Goal: Task Accomplishment & Management: Complete application form

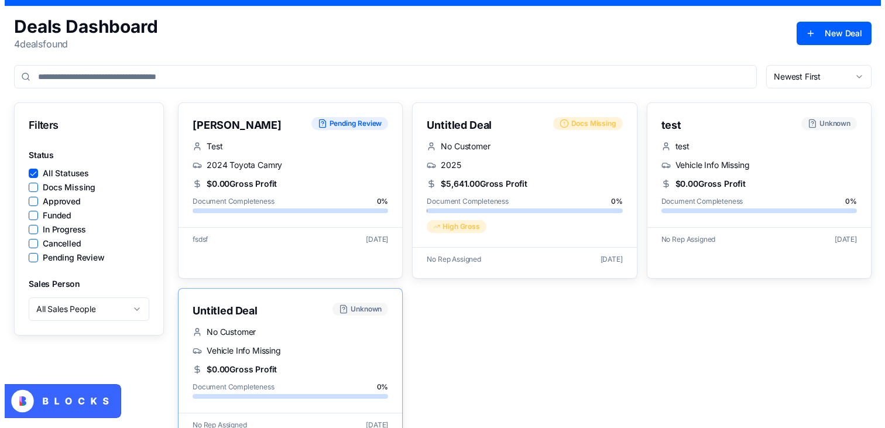
scroll to position [62, 0]
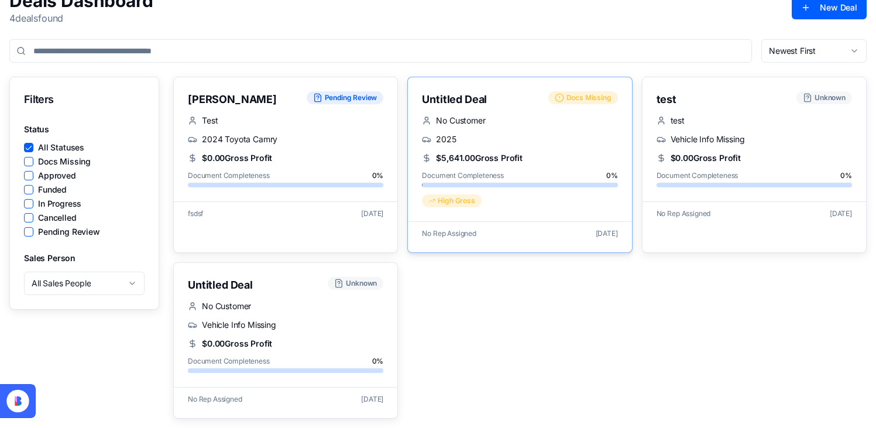
click at [543, 116] on div "No Customer" at bounding box center [519, 121] width 195 height 12
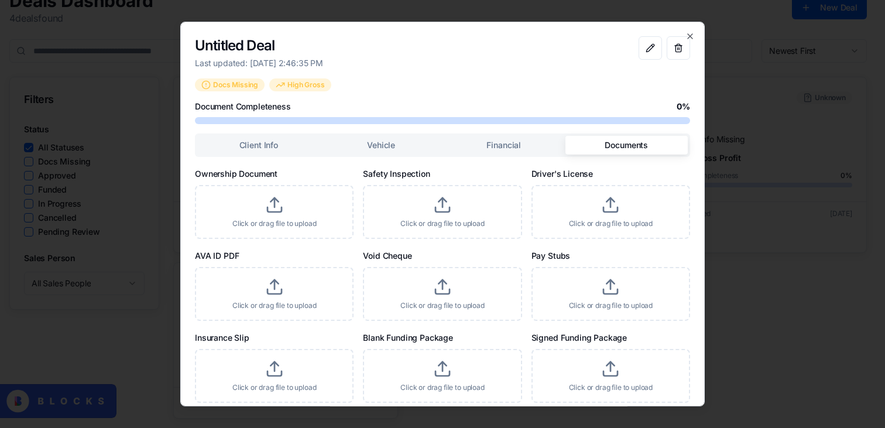
click at [635, 178] on div "Client Info Vehicle Financial Documents Ownership Document Click or drag file t…" at bounding box center [442, 431] width 495 height 597
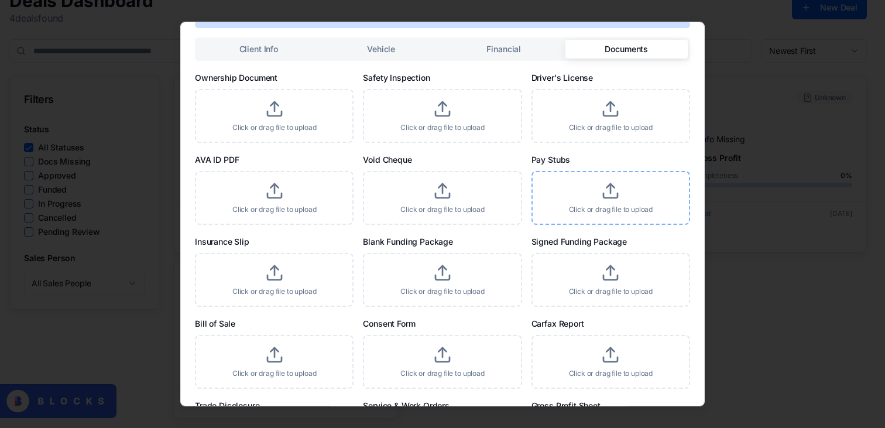
scroll to position [101, 0]
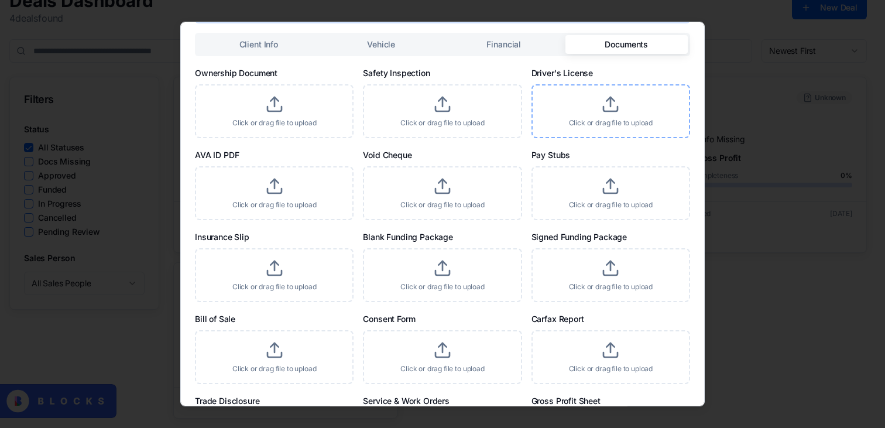
click at [592, 108] on div "Click or drag file to upload" at bounding box center [610, 111] width 159 height 54
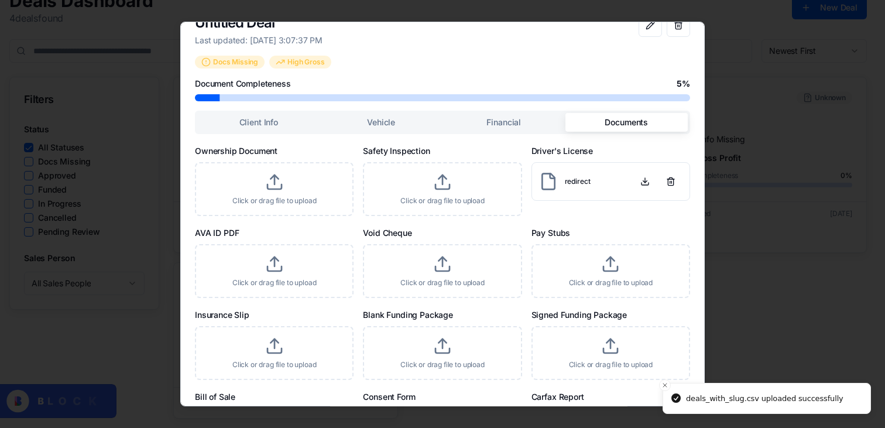
scroll to position [24, 0]
click at [479, 133] on div "Client Info Vehicle Financial Documents Ownership Document Click or drag file t…" at bounding box center [442, 407] width 495 height 597
click at [498, 121] on button "Financial" at bounding box center [503, 121] width 123 height 19
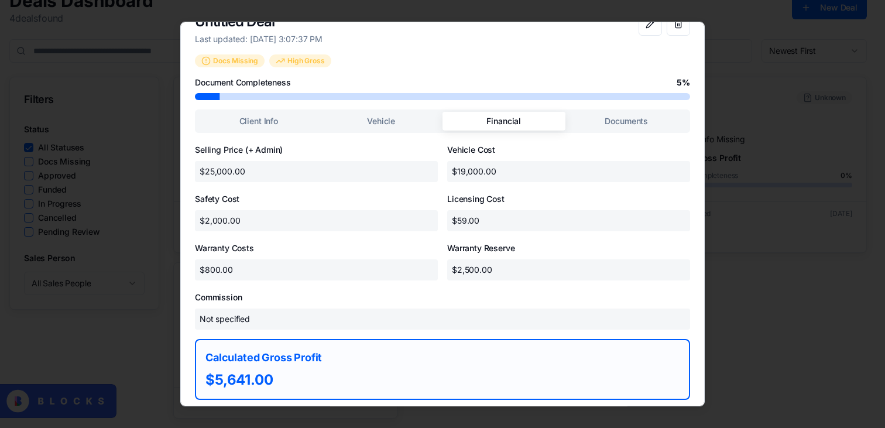
click at [472, 182] on div "Selling Price (+ Admin) $25,000.00 Vehicle Cost $19,000.00 Safety Cost $2,000.0…" at bounding box center [442, 270] width 495 height 257
click at [507, 164] on p "$19,000.00" at bounding box center [568, 171] width 243 height 21
click at [503, 169] on p "$19,000.00" at bounding box center [568, 171] width 243 height 21
click at [478, 170] on p "$19,000.00" at bounding box center [568, 171] width 243 height 21
click at [474, 170] on p "$19,000.00" at bounding box center [568, 171] width 243 height 21
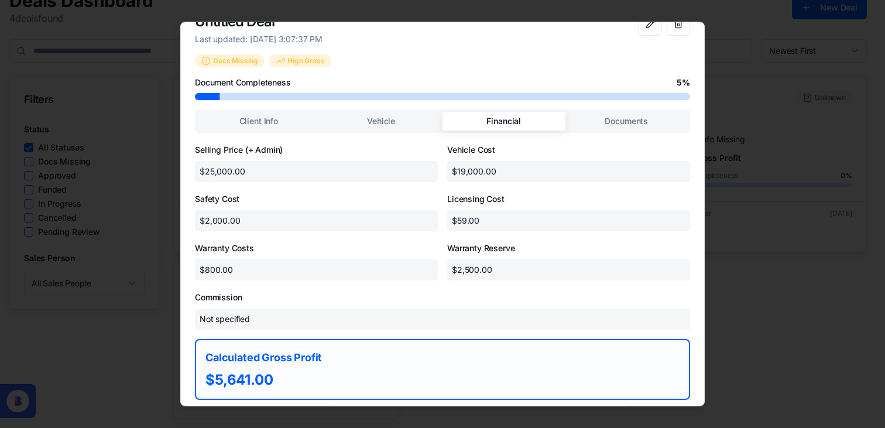
click at [497, 170] on p "$19,000.00" at bounding box center [568, 171] width 243 height 21
click at [496, 168] on p "$19,000.00" at bounding box center [568, 171] width 243 height 21
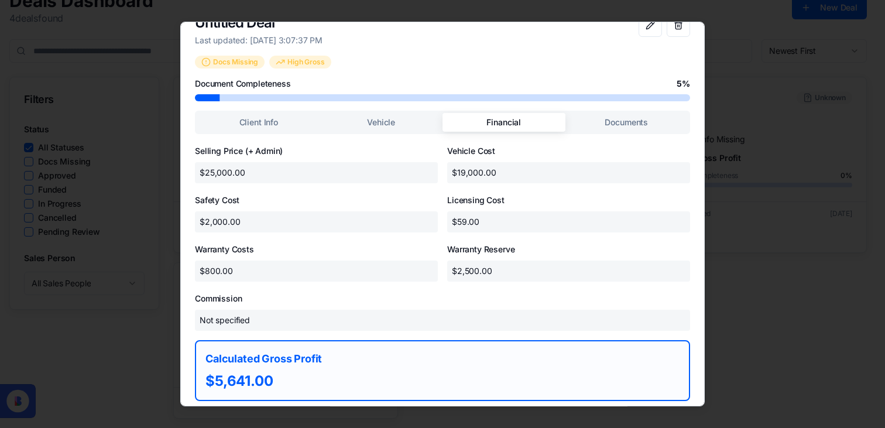
scroll to position [22, 0]
click at [644, 36] on button at bounding box center [649, 26] width 23 height 23
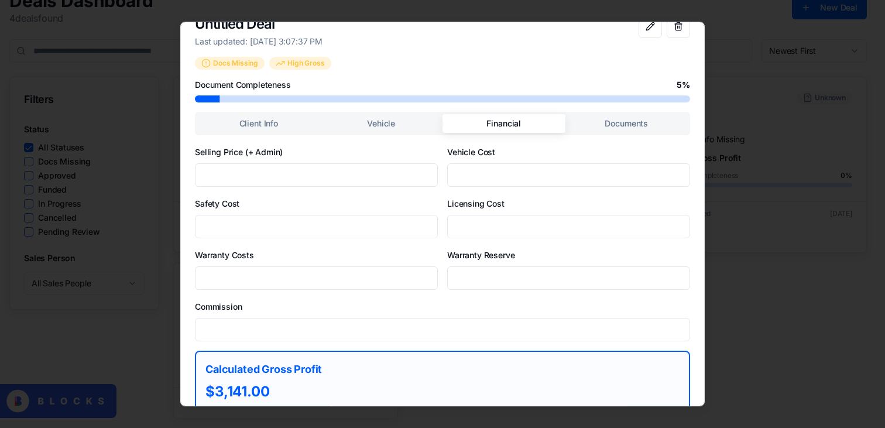
click at [574, 175] on input "*****" at bounding box center [568, 174] width 243 height 23
drag, startPoint x: 560, startPoint y: 173, endPoint x: 441, endPoint y: 164, distance: 119.1
click at [441, 164] on div "Selling Price (+ Admin) ***** Vehicle Cost ***** Safety Cost **** Licensing Cos…" at bounding box center [442, 285] width 495 height 281
type input "*****"
click at [447, 214] on div "Licensing Cost **" at bounding box center [568, 217] width 243 height 42
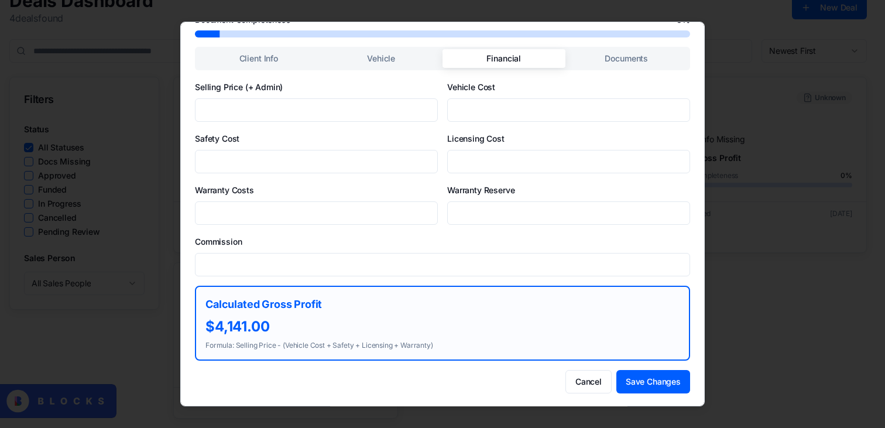
scroll to position [88, 0]
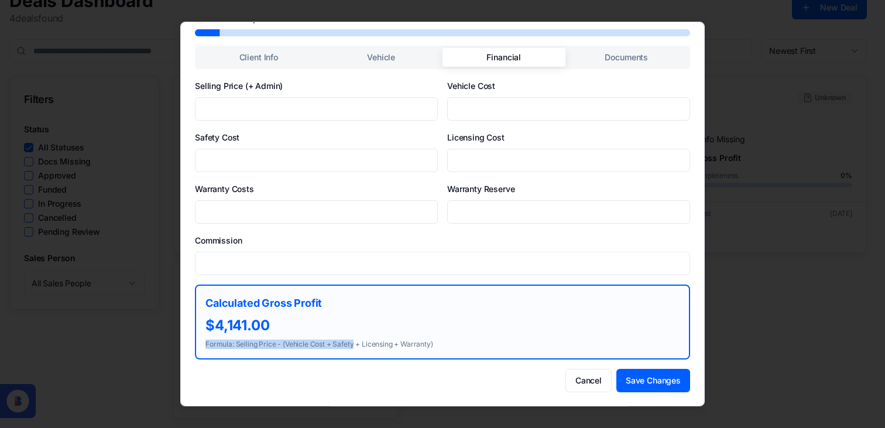
drag, startPoint x: 355, startPoint y: 345, endPoint x: 414, endPoint y: 339, distance: 59.4
click at [414, 339] on p "Formula: Selling Price - (Vehicle Cost + Safety + Licensing + Warranty)" at bounding box center [442, 343] width 474 height 9
click at [405, 341] on p "Formula: Selling Price - (Vehicle Cost + Safety + Licensing + Warranty)" at bounding box center [442, 343] width 474 height 9
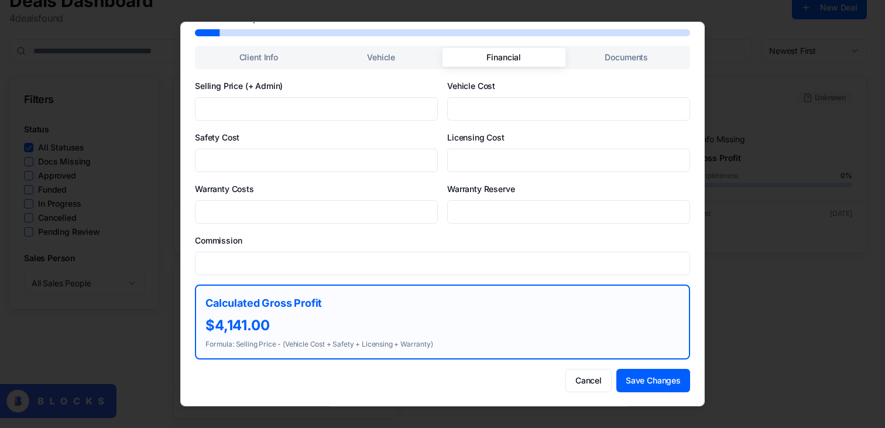
click at [405, 263] on input "Commission" at bounding box center [442, 263] width 495 height 23
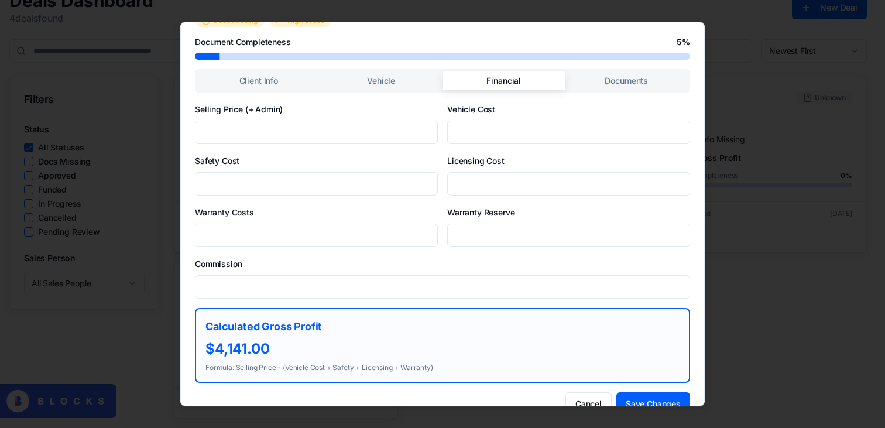
scroll to position [61, 0]
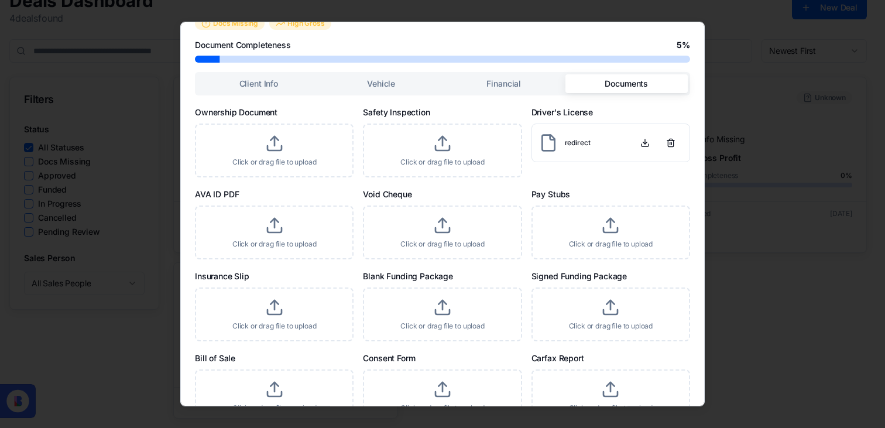
click at [620, 82] on button "Documents" at bounding box center [626, 83] width 123 height 19
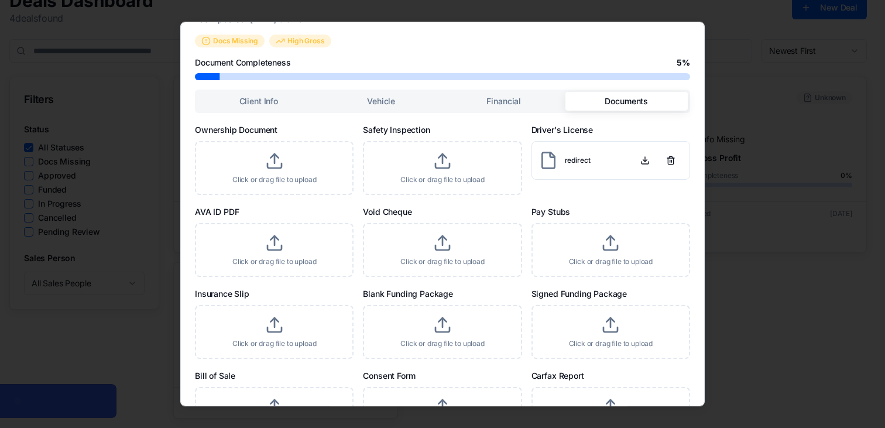
scroll to position [0, 0]
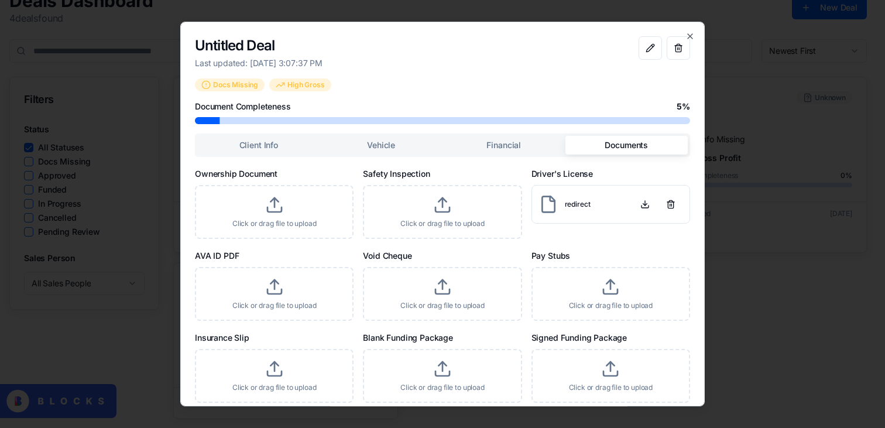
click at [293, 135] on div "Client Info Vehicle Financial Documents" at bounding box center [442, 144] width 495 height 23
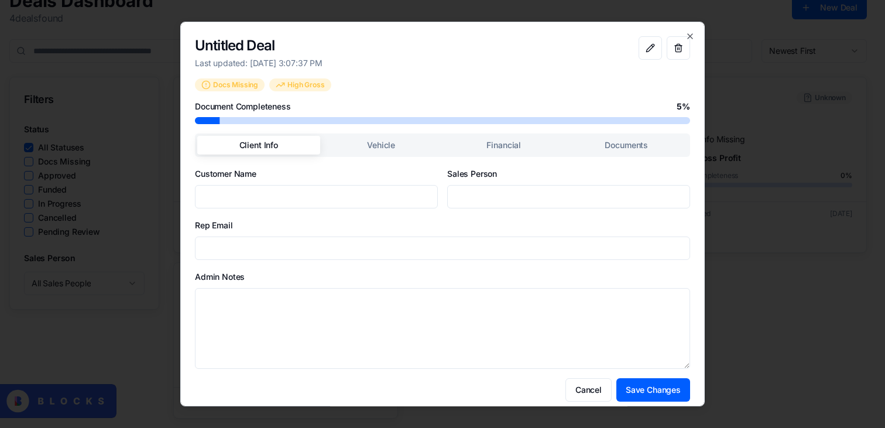
drag, startPoint x: 293, startPoint y: 137, endPoint x: 318, endPoint y: 130, distance: 26.1
click at [318, 130] on div "Docs Missing High Gross Document Completeness 5 % Client Info Vehicle Financial…" at bounding box center [442, 239] width 495 height 323
click at [685, 35] on icon "button" at bounding box center [689, 36] width 9 height 9
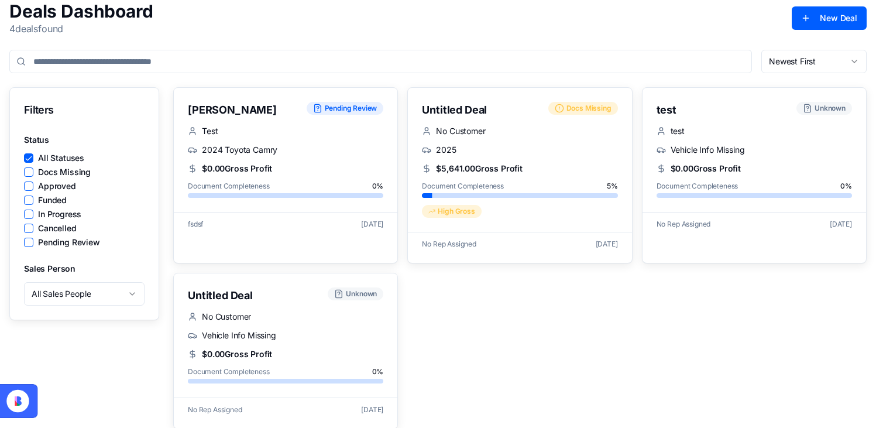
scroll to position [46, 0]
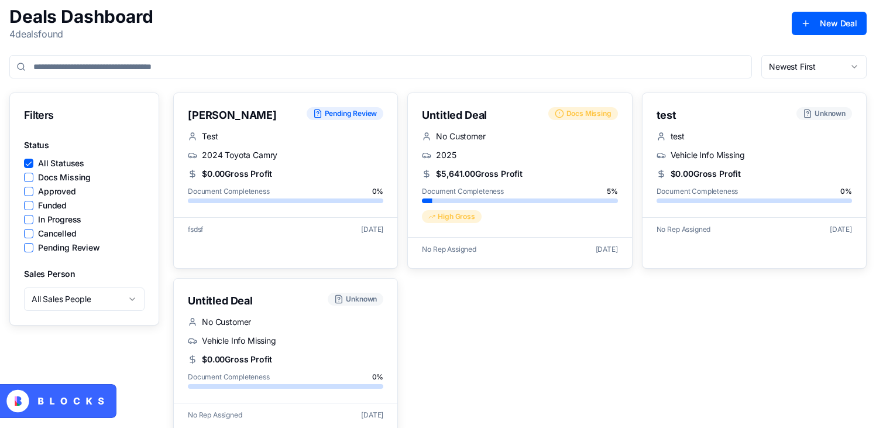
click at [81, 291] on html "Auto Finance Deal Tracker Sign In Deals Dashboard 4 deal s found New Deal Filte…" at bounding box center [438, 199] width 876 height 490
drag, startPoint x: 116, startPoint y: 119, endPoint x: 141, endPoint y: 123, distance: 25.4
click at [116, 120] on html "Auto Finance Deal Tracker Sign In Deals Dashboard 4 deal s found New Deal Filte…" at bounding box center [438, 199] width 876 height 490
click at [811, 23] on button "New Deal" at bounding box center [829, 23] width 75 height 23
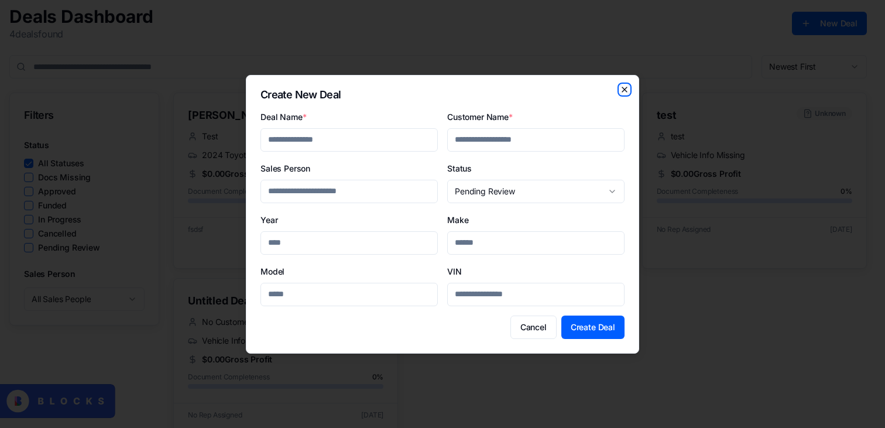
click at [623, 92] on icon "button" at bounding box center [624, 89] width 9 height 9
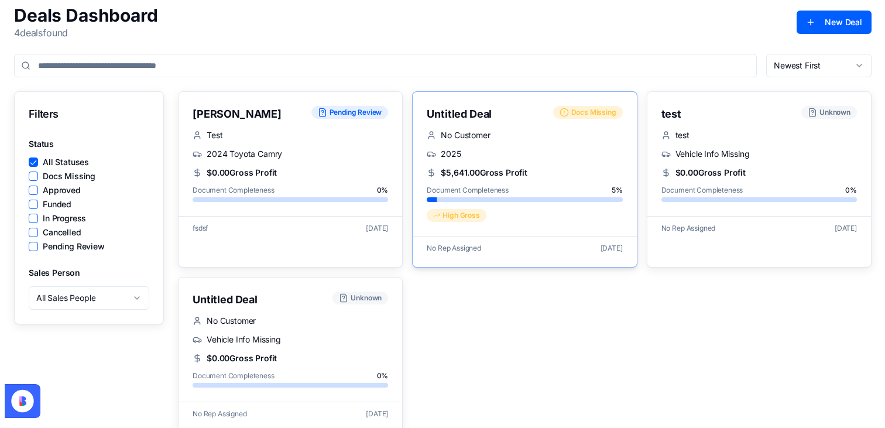
scroll to position [49, 0]
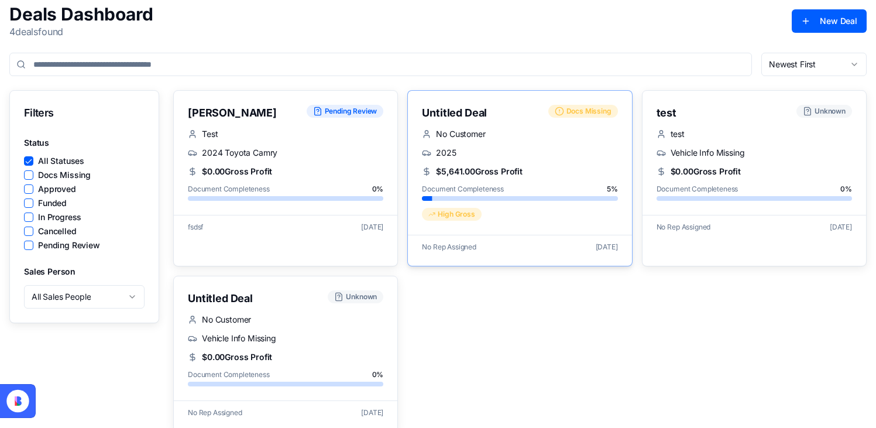
click at [465, 126] on div "Untitled Deal Docs Missing" at bounding box center [519, 109] width 223 height 37
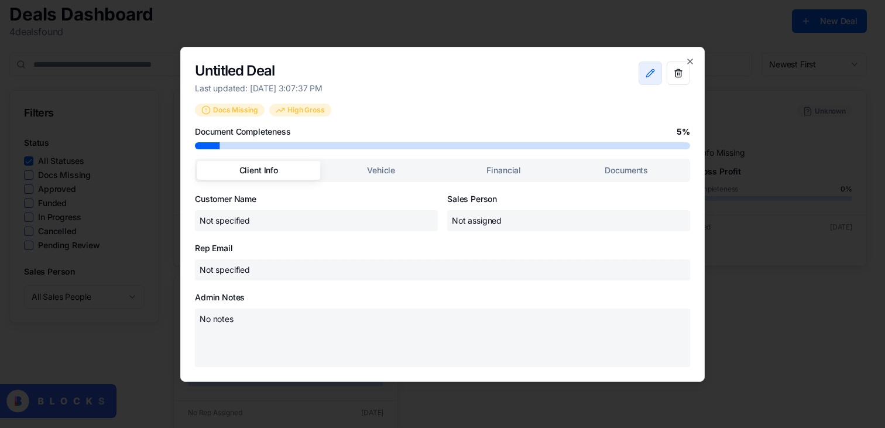
click at [649, 81] on button at bounding box center [649, 72] width 23 height 23
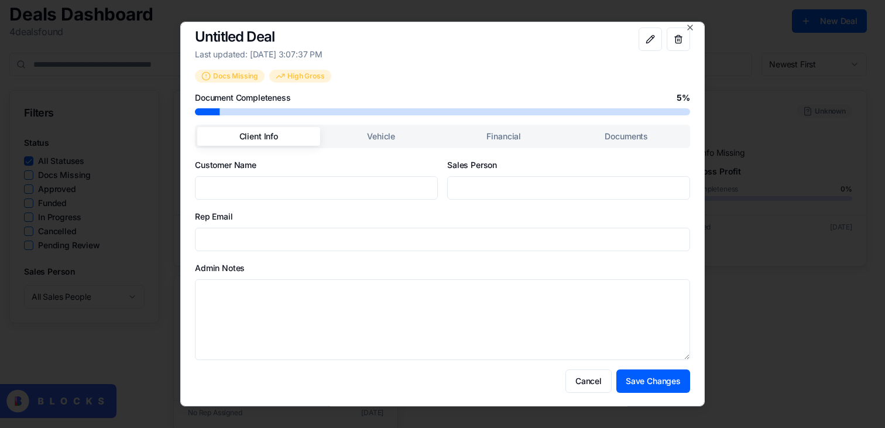
scroll to position [9, 0]
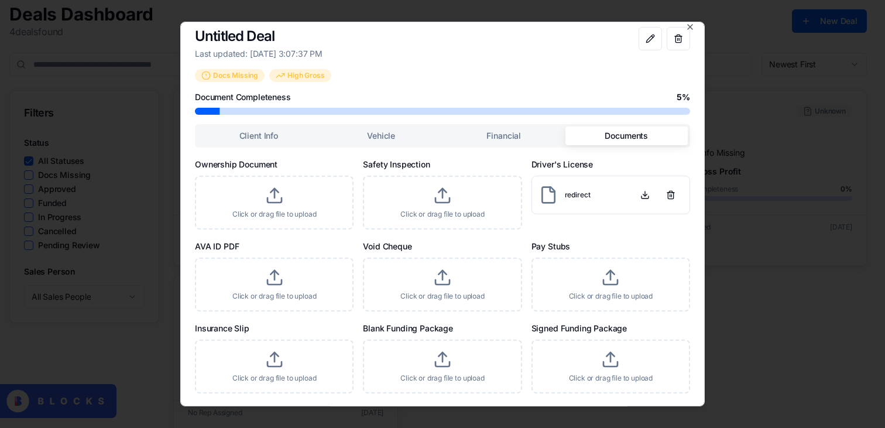
drag, startPoint x: 575, startPoint y: 136, endPoint x: 586, endPoint y: 125, distance: 14.9
click at [575, 135] on button "Documents" at bounding box center [626, 135] width 123 height 19
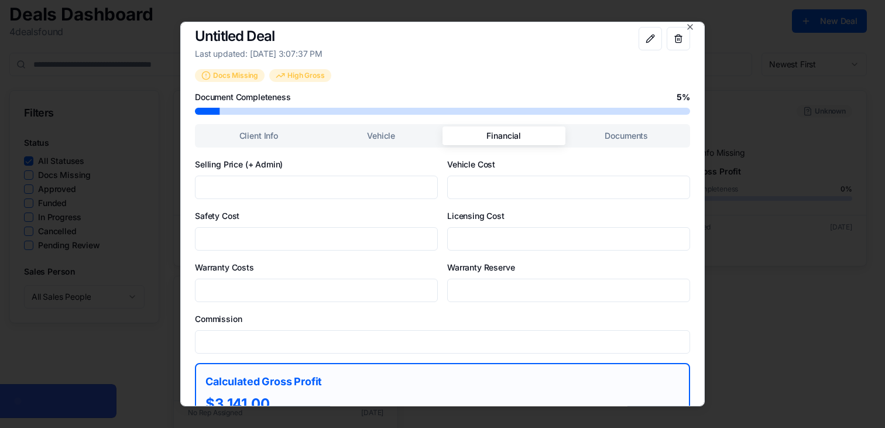
click at [502, 135] on button "Financial" at bounding box center [503, 135] width 123 height 19
click at [587, 138] on button "Documents" at bounding box center [626, 135] width 123 height 19
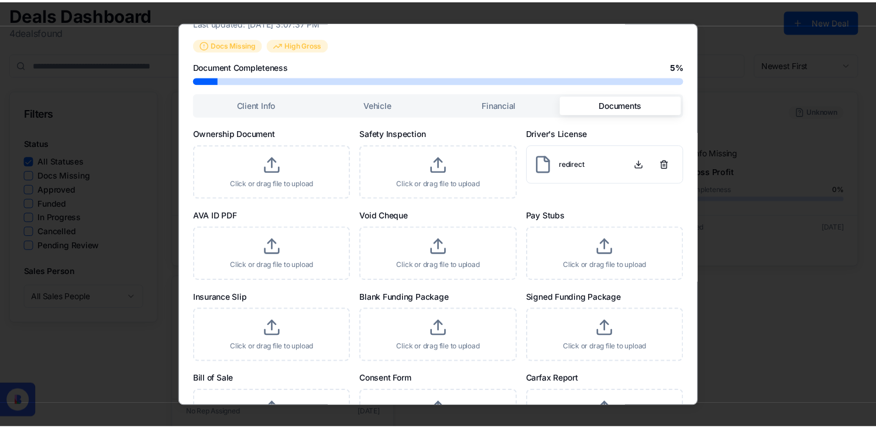
scroll to position [0, 0]
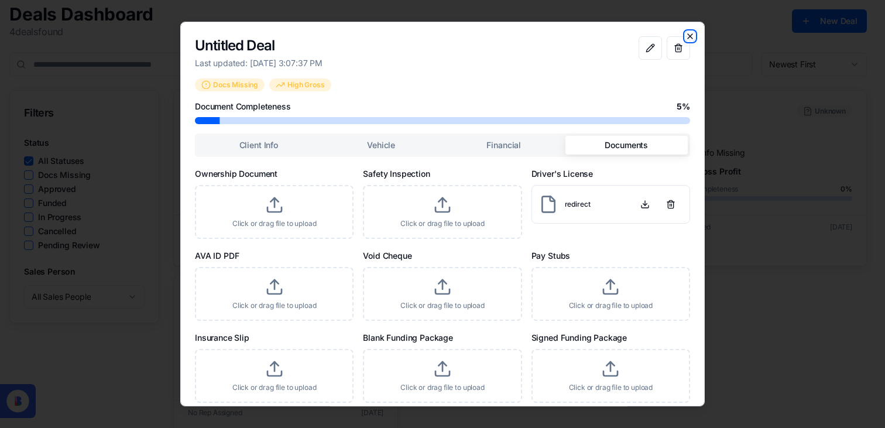
click at [687, 37] on icon "button" at bounding box center [689, 36] width 5 height 5
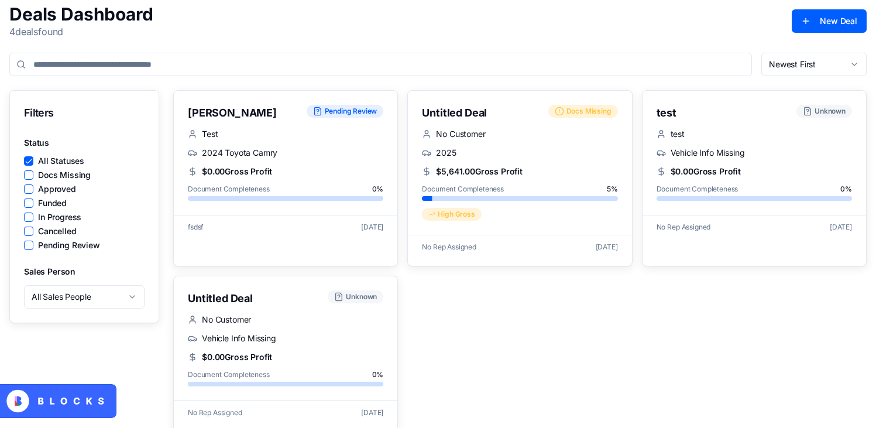
click at [516, 333] on div "John Pending Review Test 2024 Toyota Camry $0.00 Gross Profit Document Complete…" at bounding box center [519, 261] width 693 height 342
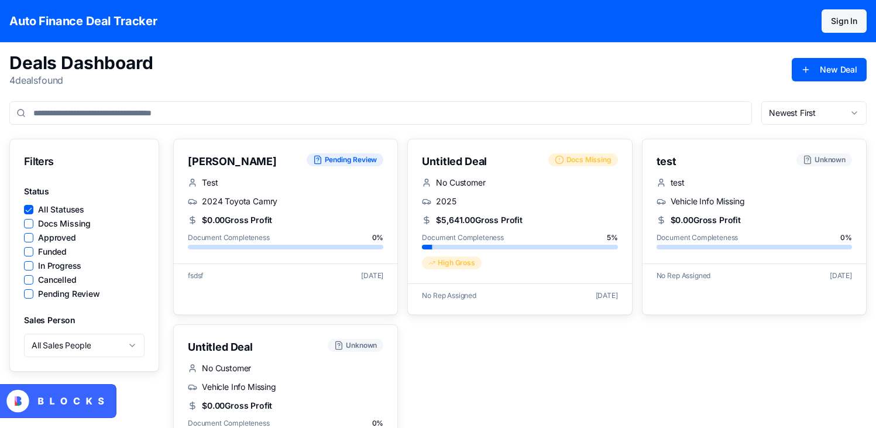
click at [807, 56] on div "Deals Dashboard 4 deal s found New Deal" at bounding box center [437, 69] width 857 height 35
click at [804, 61] on button "New Deal" at bounding box center [829, 69] width 75 height 23
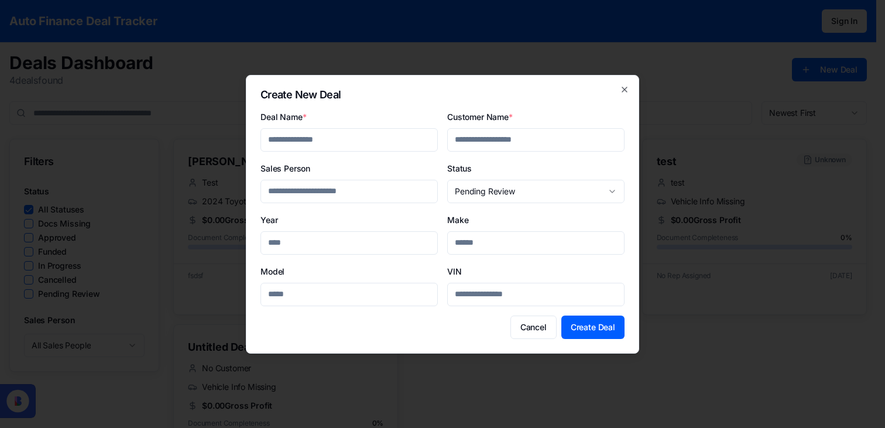
click at [629, 88] on div "**********" at bounding box center [442, 214] width 393 height 278
click at [622, 92] on icon "button" at bounding box center [624, 89] width 9 height 9
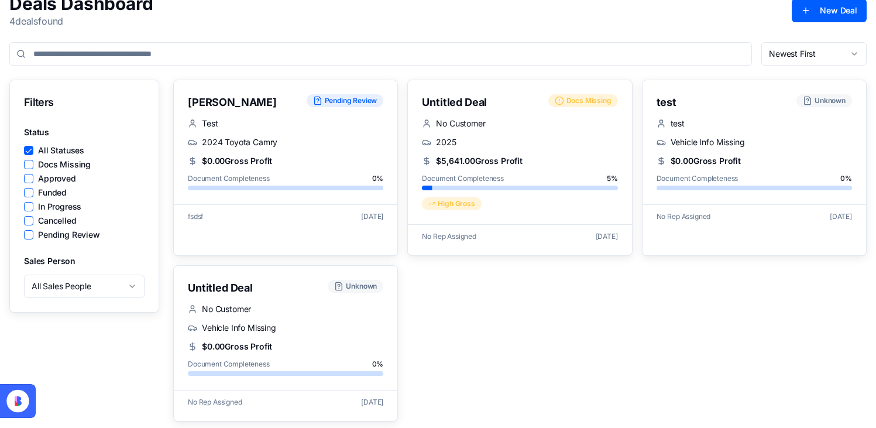
scroll to position [62, 0]
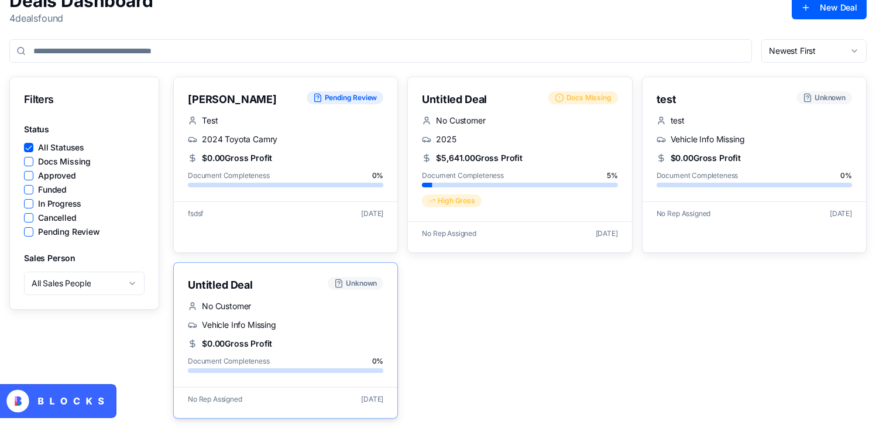
click at [274, 294] on div "Untitled Deal Unknown" at bounding box center [285, 281] width 223 height 37
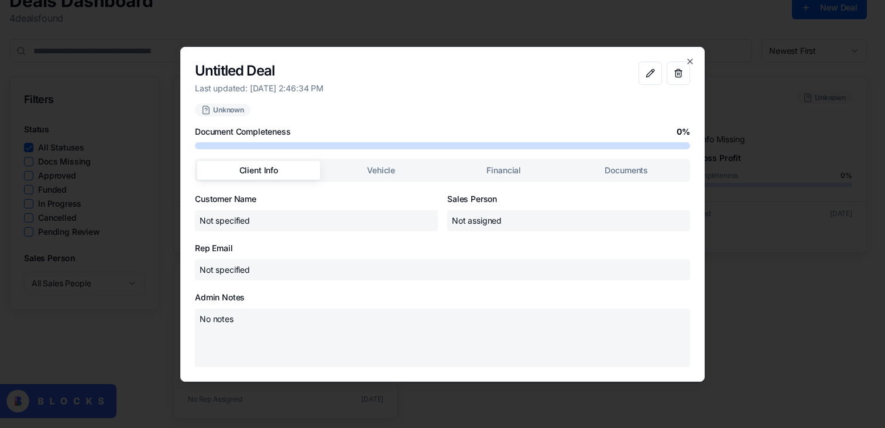
click at [393, 168] on div "Client Info Vehicle Financial Documents Customer Name Not specified Sales Perso…" at bounding box center [442, 263] width 495 height 208
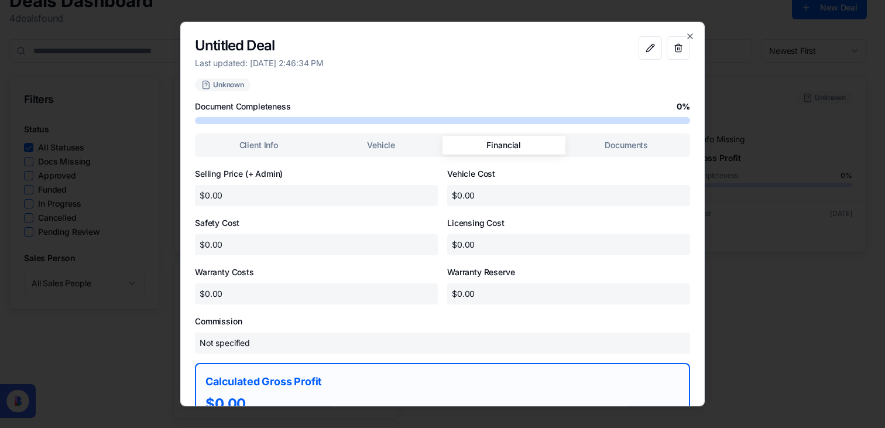
click at [510, 150] on button "Financial" at bounding box center [503, 145] width 123 height 19
click at [685, 32] on icon "button" at bounding box center [689, 36] width 9 height 9
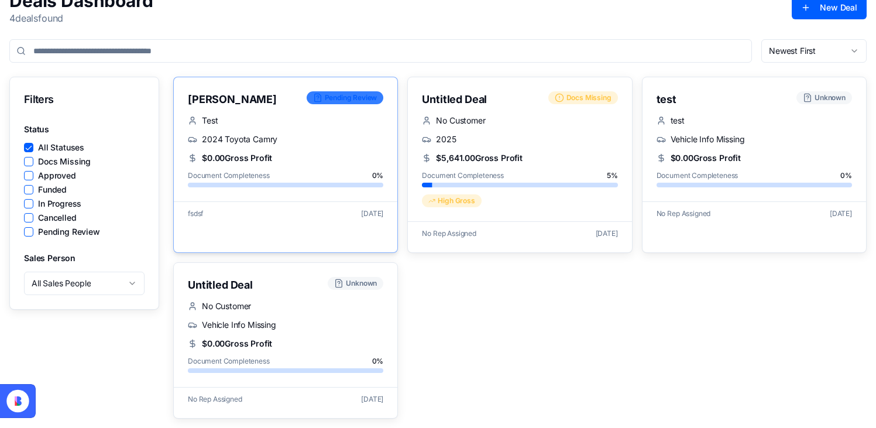
click at [344, 100] on span "Pending Review" at bounding box center [351, 97] width 53 height 9
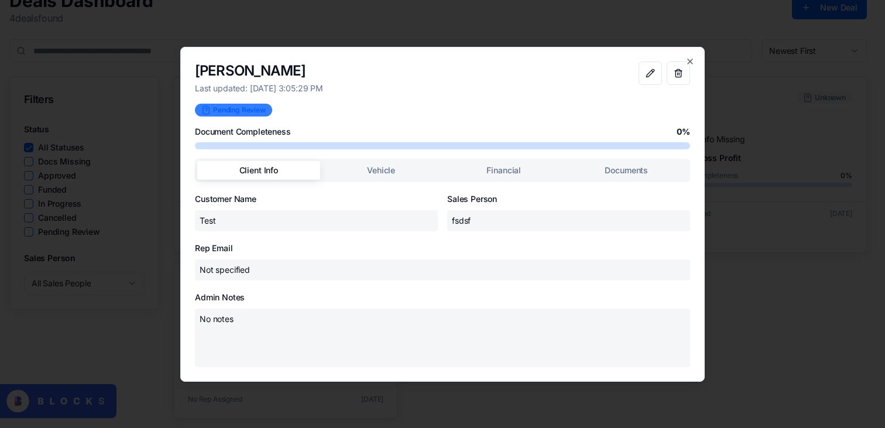
click at [261, 111] on span "Pending Review" at bounding box center [239, 109] width 53 height 9
drag, startPoint x: 261, startPoint y: 111, endPoint x: 293, endPoint y: 156, distance: 54.9
click at [262, 111] on span "Pending Review" at bounding box center [239, 109] width 53 height 9
click at [695, 55] on div "John Last updated: 10/10/2025, 3:05:29 PM Pending Review Document Completeness …" at bounding box center [442, 214] width 524 height 335
click at [691, 56] on div "John Last updated: 10/10/2025, 3:05:29 PM Pending Review Document Completeness …" at bounding box center [442, 214] width 524 height 335
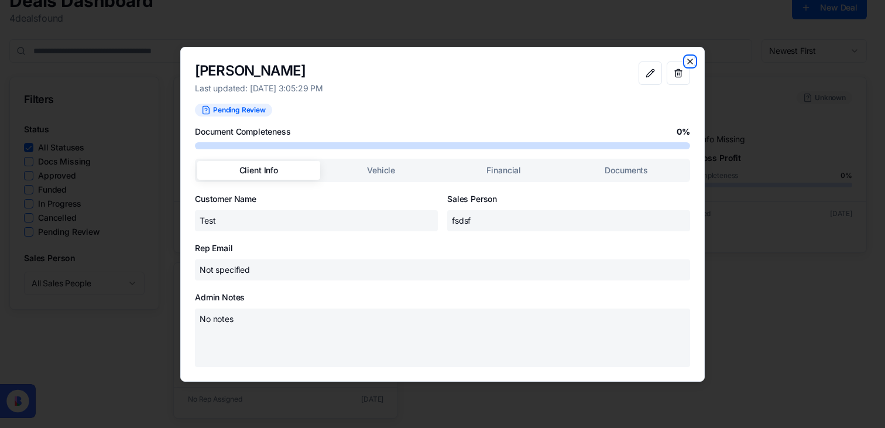
click at [691, 58] on icon "button" at bounding box center [689, 61] width 9 height 9
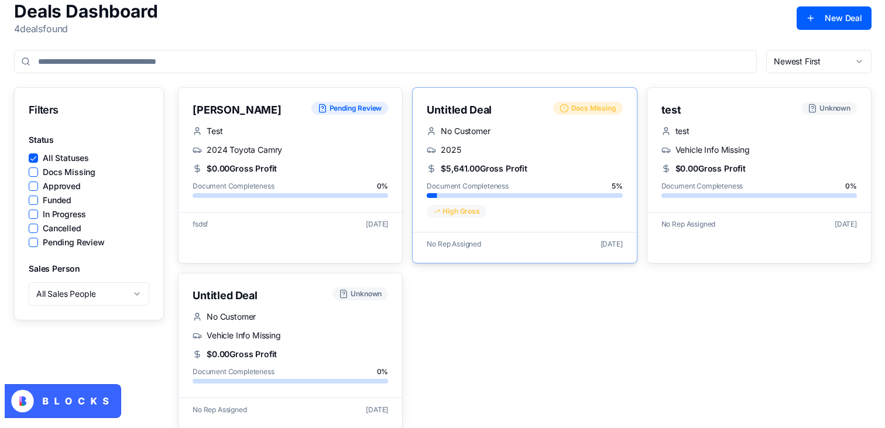
scroll to position [0, 0]
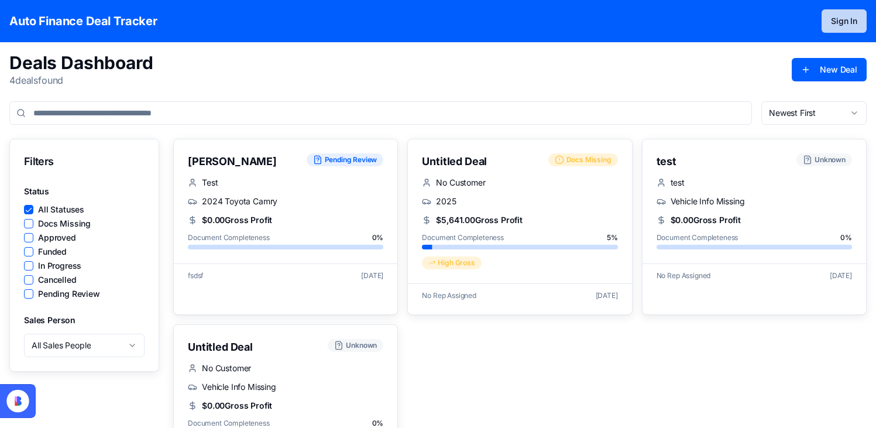
click at [849, 17] on button "Sign In" at bounding box center [843, 20] width 45 height 23
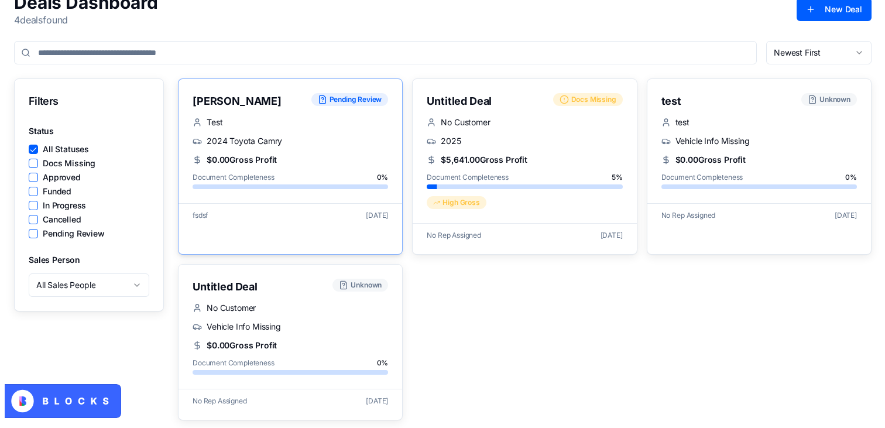
scroll to position [60, 0]
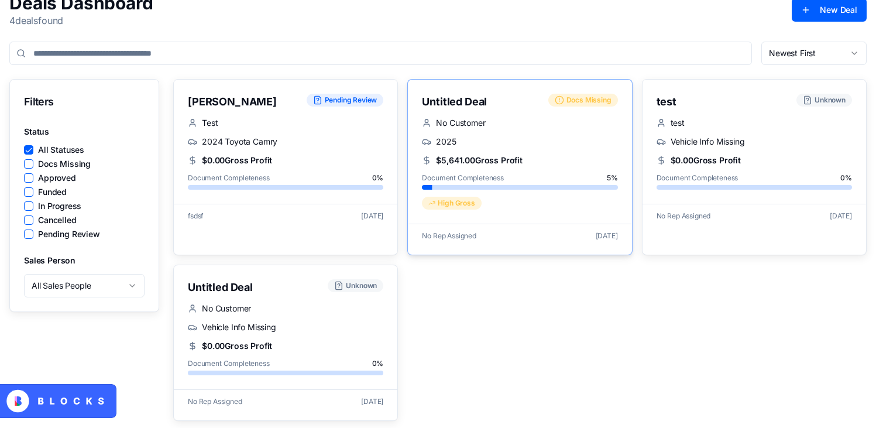
click at [601, 132] on div "No Customer 2025 $5,641.00 Gross Profit Document Completeness 5 % High Gross" at bounding box center [519, 170] width 223 height 106
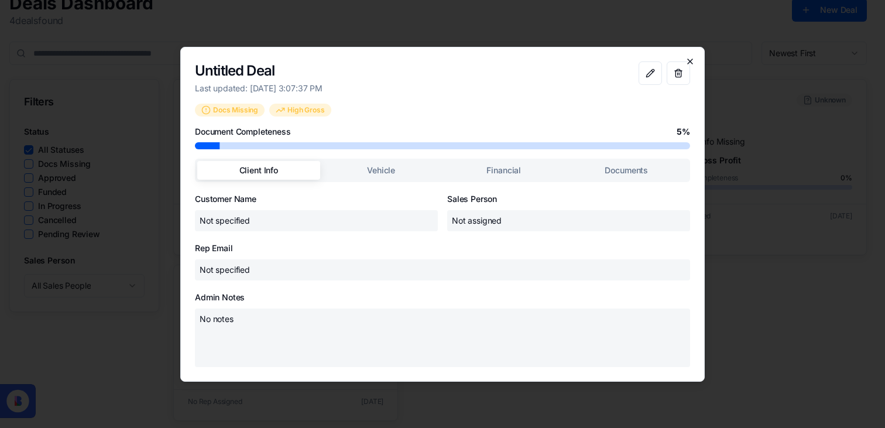
click at [688, 62] on icon "button" at bounding box center [689, 61] width 9 height 9
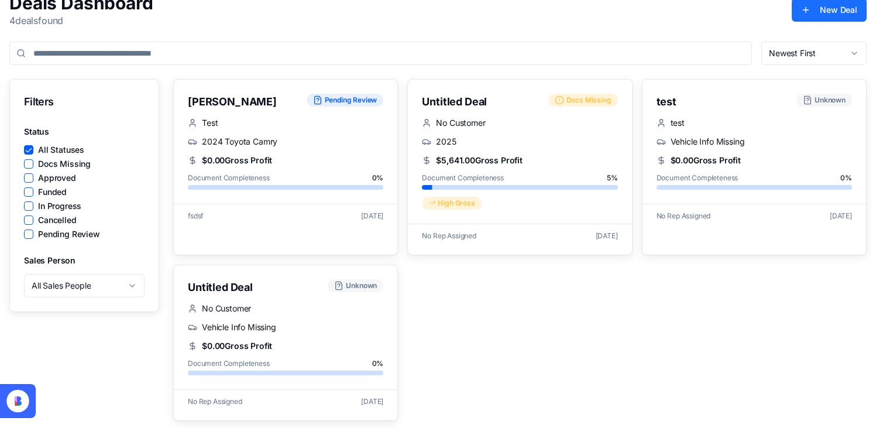
drag, startPoint x: 840, startPoint y: 12, endPoint x: 855, endPoint y: 11, distance: 14.6
click at [855, 11] on button "New Deal" at bounding box center [829, 9] width 75 height 23
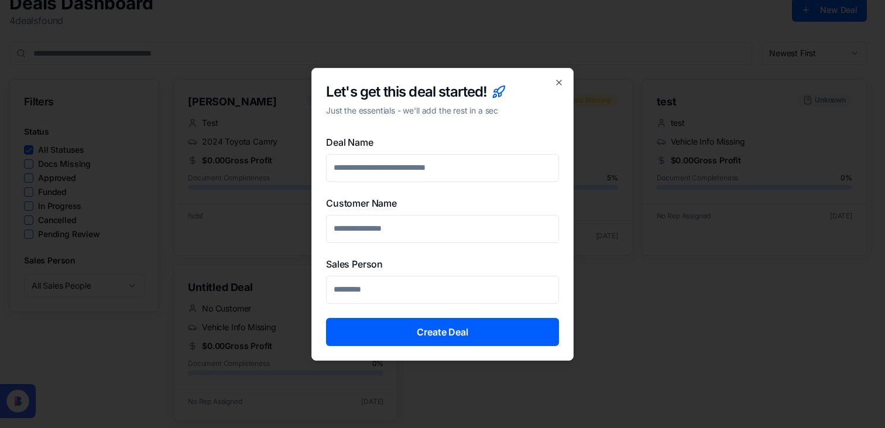
click at [402, 165] on input "Deal Name" at bounding box center [442, 168] width 233 height 28
type input "****"
click at [426, 227] on input "Customer Name" at bounding box center [442, 229] width 233 height 28
type input "******"
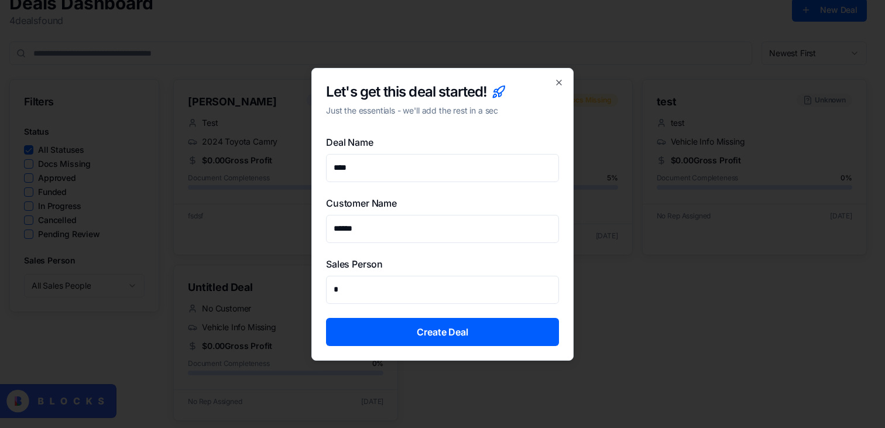
click at [381, 288] on input "*" at bounding box center [442, 290] width 233 height 28
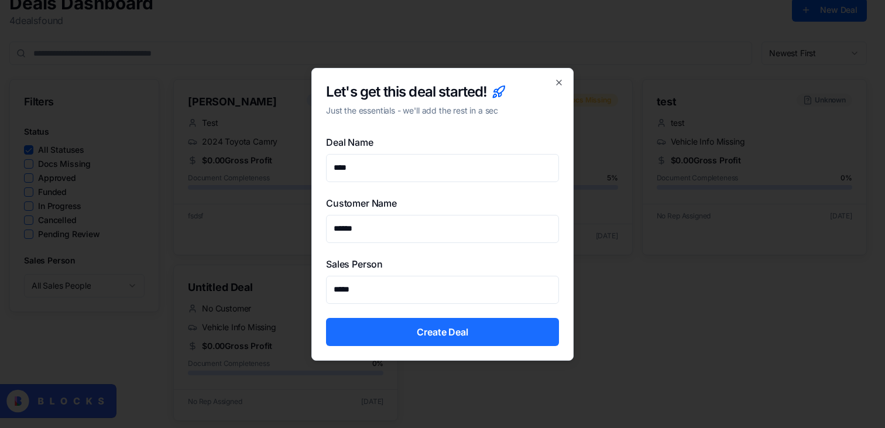
type input "*****"
click at [391, 321] on button "Create Deal" at bounding box center [442, 332] width 233 height 28
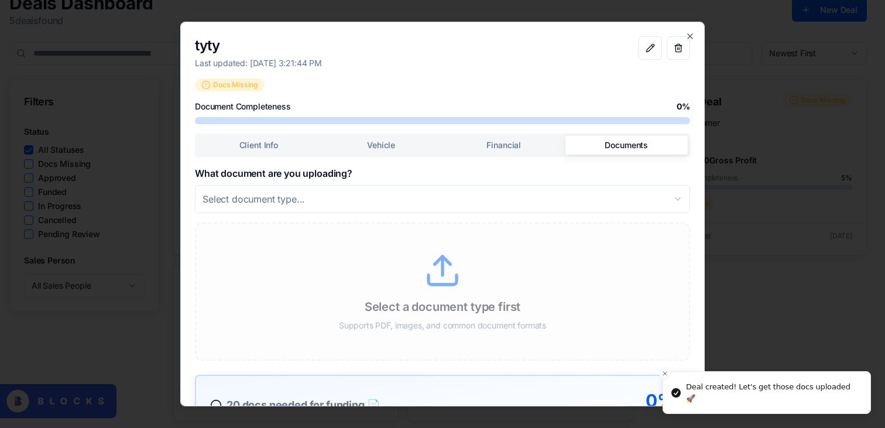
drag, startPoint x: 631, startPoint y: 165, endPoint x: 620, endPoint y: 165, distance: 11.1
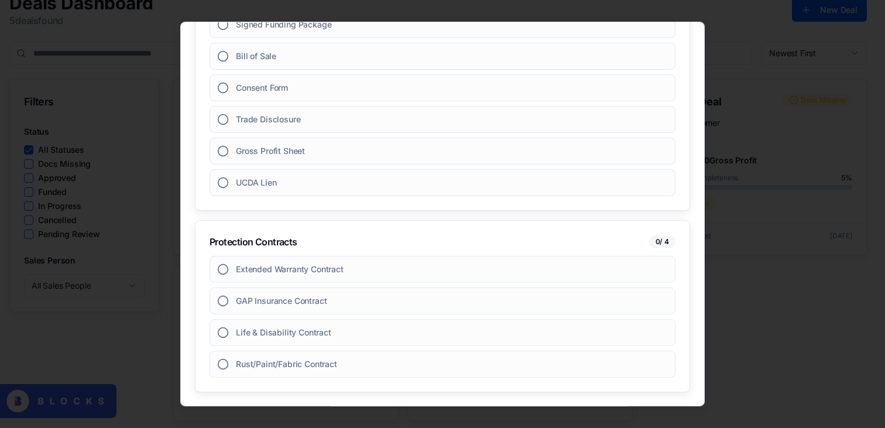
scroll to position [0, 0]
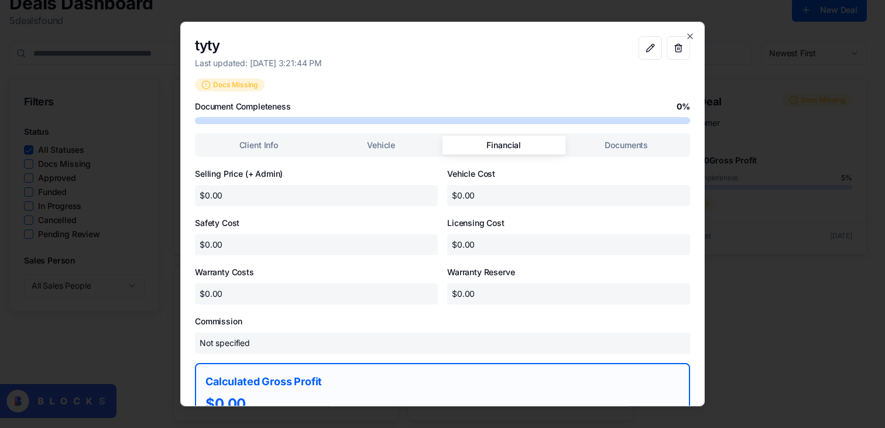
click at [480, 153] on button "Financial" at bounding box center [503, 145] width 123 height 19
click at [685, 35] on icon "button" at bounding box center [689, 36] width 9 height 9
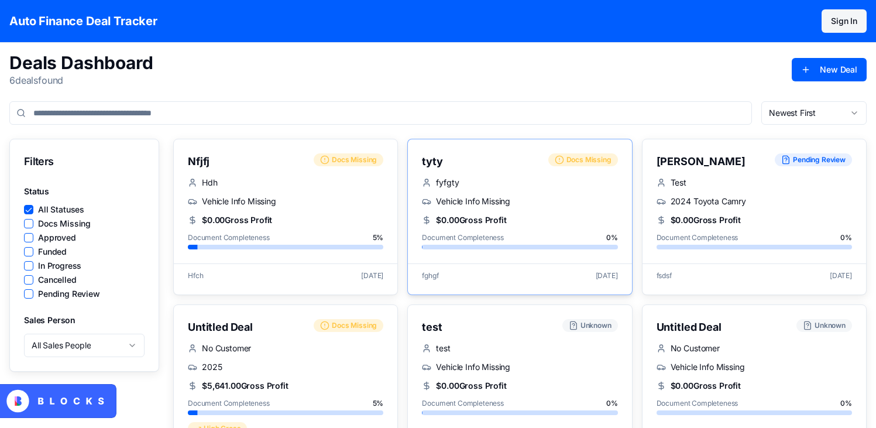
click at [509, 187] on div "fyfgty" at bounding box center [519, 183] width 195 height 12
click at [816, 61] on button "New Deal" at bounding box center [829, 69] width 75 height 23
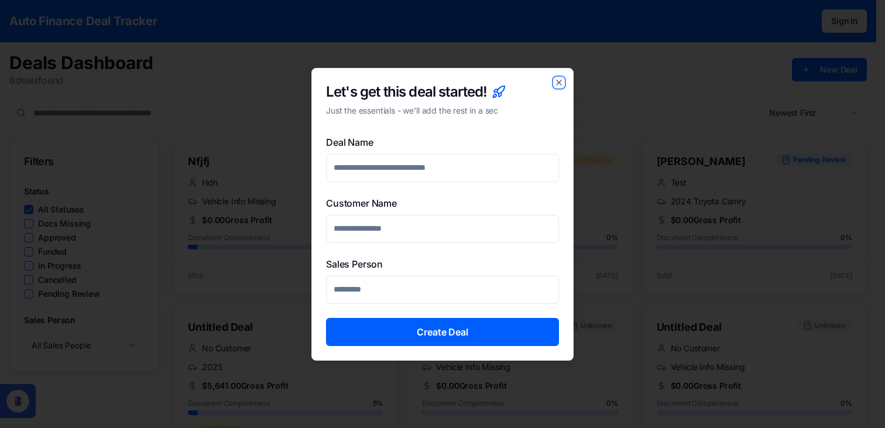
drag, startPoint x: 559, startPoint y: 82, endPoint x: 544, endPoint y: 84, distance: 15.8
click at [549, 83] on div "Let's get this deal started! Just the essentials - we'll add the rest in a sec …" at bounding box center [442, 214] width 262 height 293
click at [500, 90] on icon at bounding box center [498, 92] width 14 height 14
click at [494, 95] on icon at bounding box center [495, 96] width 4 height 4
click at [552, 91] on h2 "Let's get this deal started!" at bounding box center [442, 91] width 233 height 19
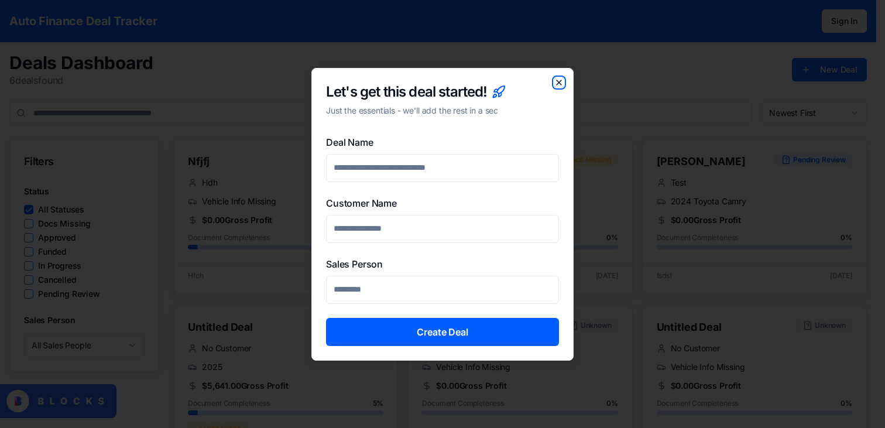
click at [554, 86] on icon "button" at bounding box center [558, 82] width 9 height 9
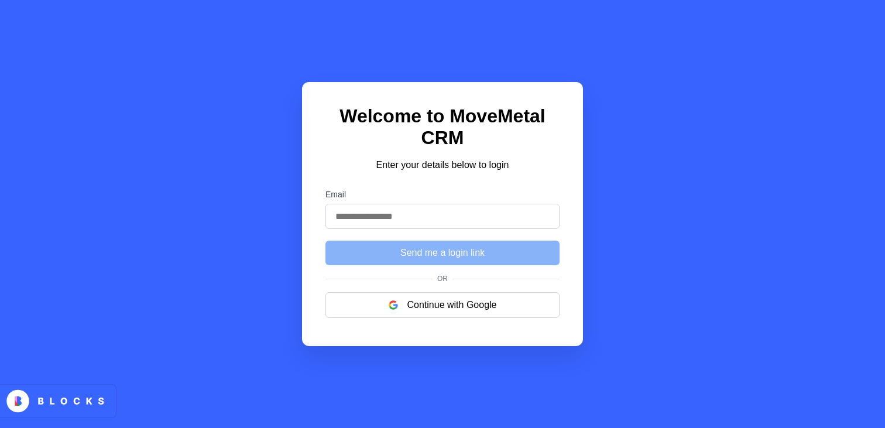
click at [454, 216] on input "Email" at bounding box center [442, 216] width 234 height 25
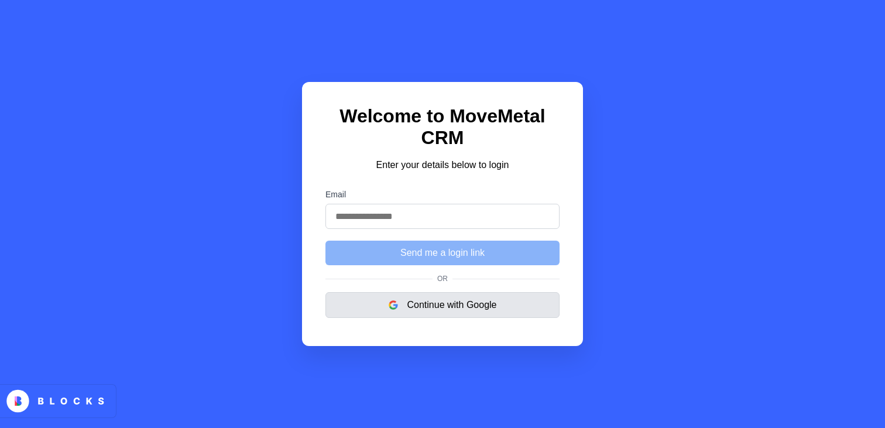
click at [444, 312] on button "Continue with Google" at bounding box center [442, 305] width 234 height 26
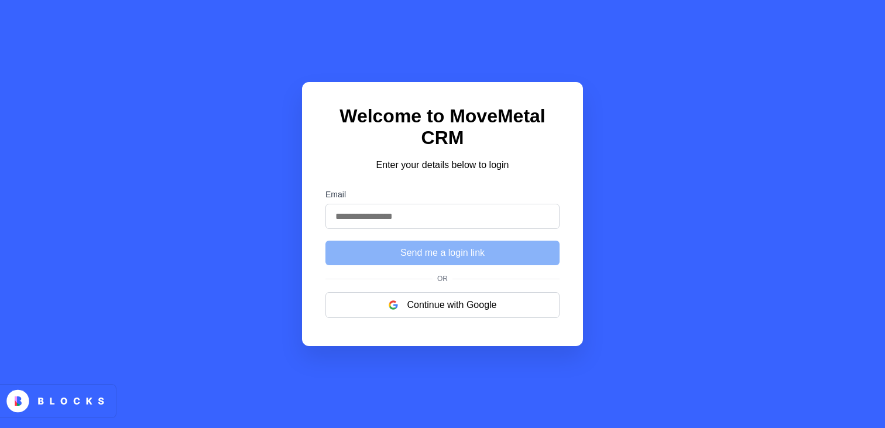
click at [390, 219] on input "Email" at bounding box center [442, 216] width 234 height 25
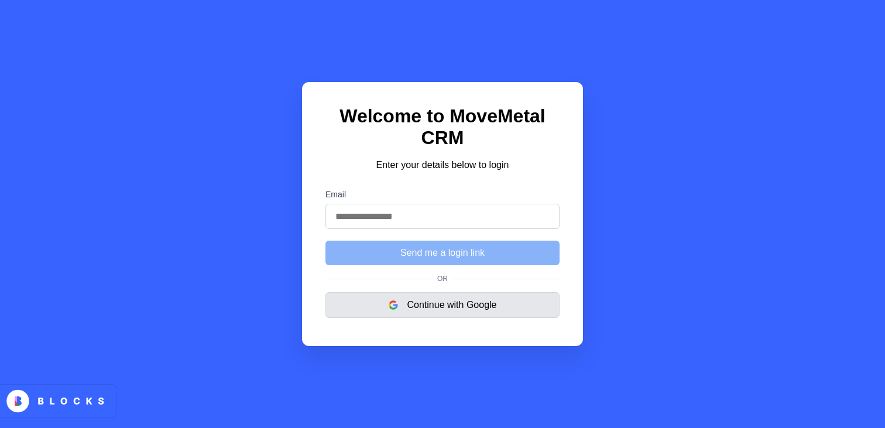
click at [403, 304] on button "Continue with Google" at bounding box center [442, 305] width 234 height 26
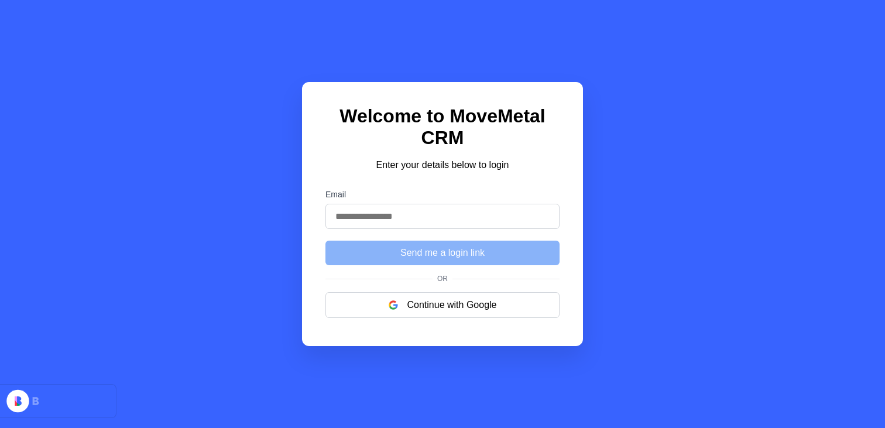
click at [359, 220] on input "Email" at bounding box center [442, 216] width 234 height 25
click at [430, 231] on form "Email Send me a login link" at bounding box center [442, 227] width 234 height 75
click at [541, 212] on input "Email" at bounding box center [442, 216] width 234 height 25
click at [565, 207] on div "Welcome to MoveMetal CRM Enter your details below to login Email Send me a logi…" at bounding box center [442, 214] width 281 height 264
drag, startPoint x: 558, startPoint y: 209, endPoint x: 548, endPoint y: 212, distance: 9.8
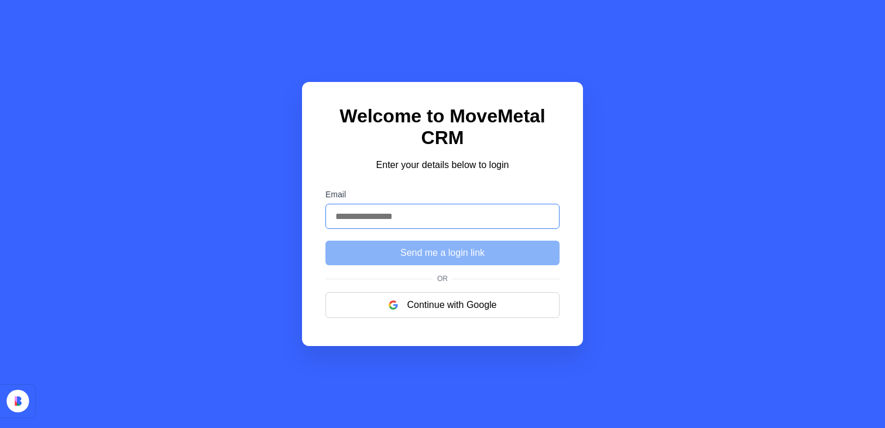
click at [549, 211] on input "Email" at bounding box center [442, 216] width 234 height 25
click at [0, 427] on com-1password-button at bounding box center [0, 428] width 0 height 0
click at [476, 219] on input "Email" at bounding box center [442, 216] width 234 height 25
click at [0, 427] on com-1password-button at bounding box center [0, 428] width 0 height 0
click at [525, 211] on input "Email" at bounding box center [442, 216] width 234 height 25
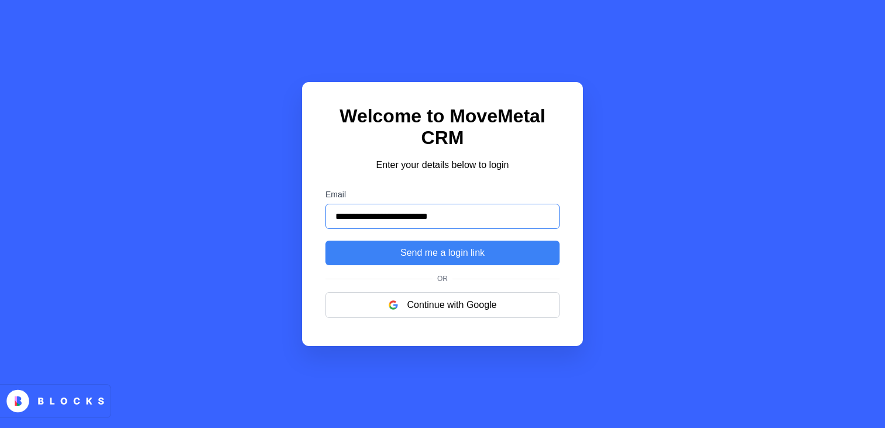
type input "**********"
click at [325, 240] on button "Send me a login link" at bounding box center [442, 252] width 234 height 25
